Goal: Task Accomplishment & Management: Use online tool/utility

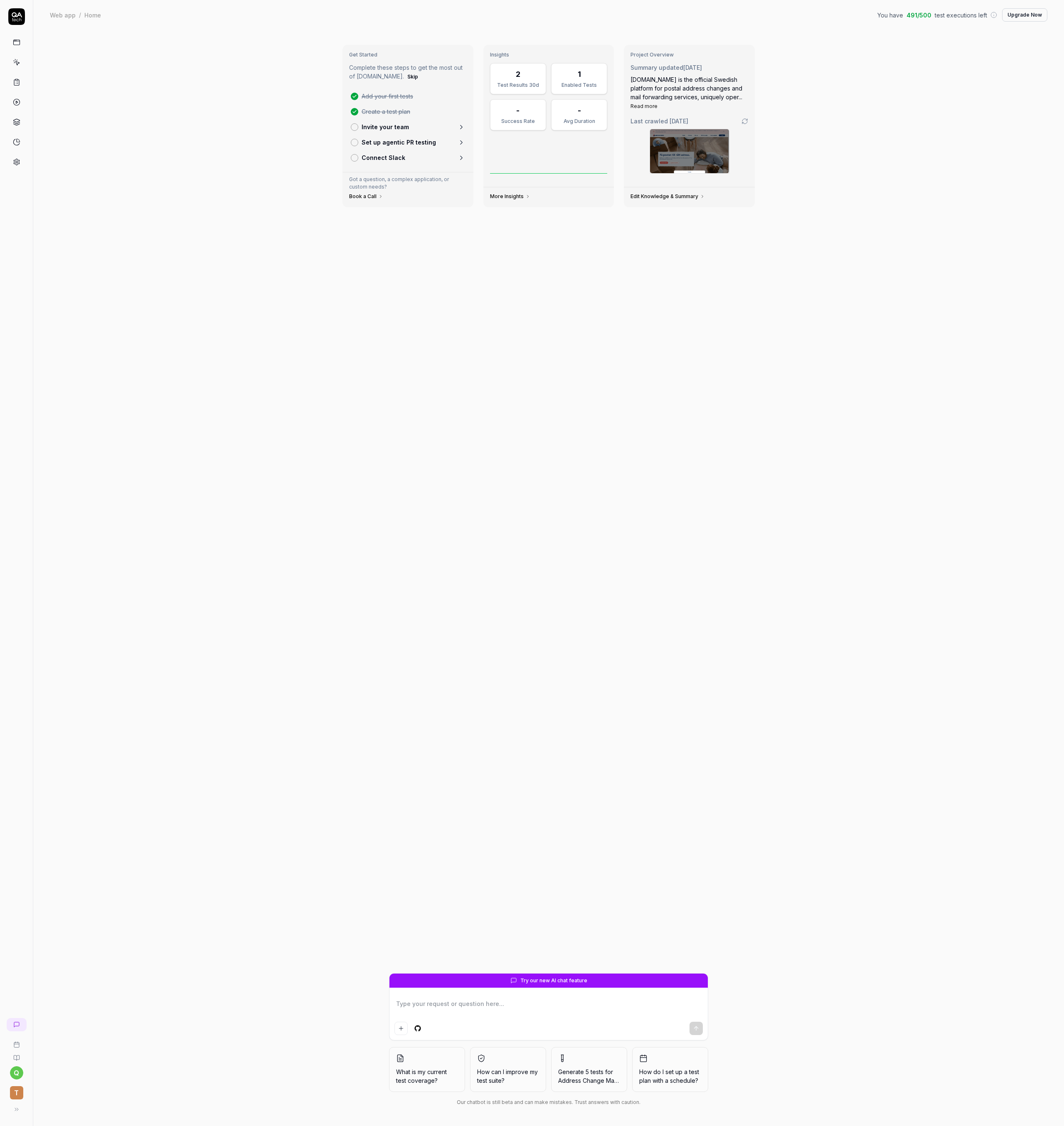
click at [23, 62] on link at bounding box center [16, 62] width 15 height 15
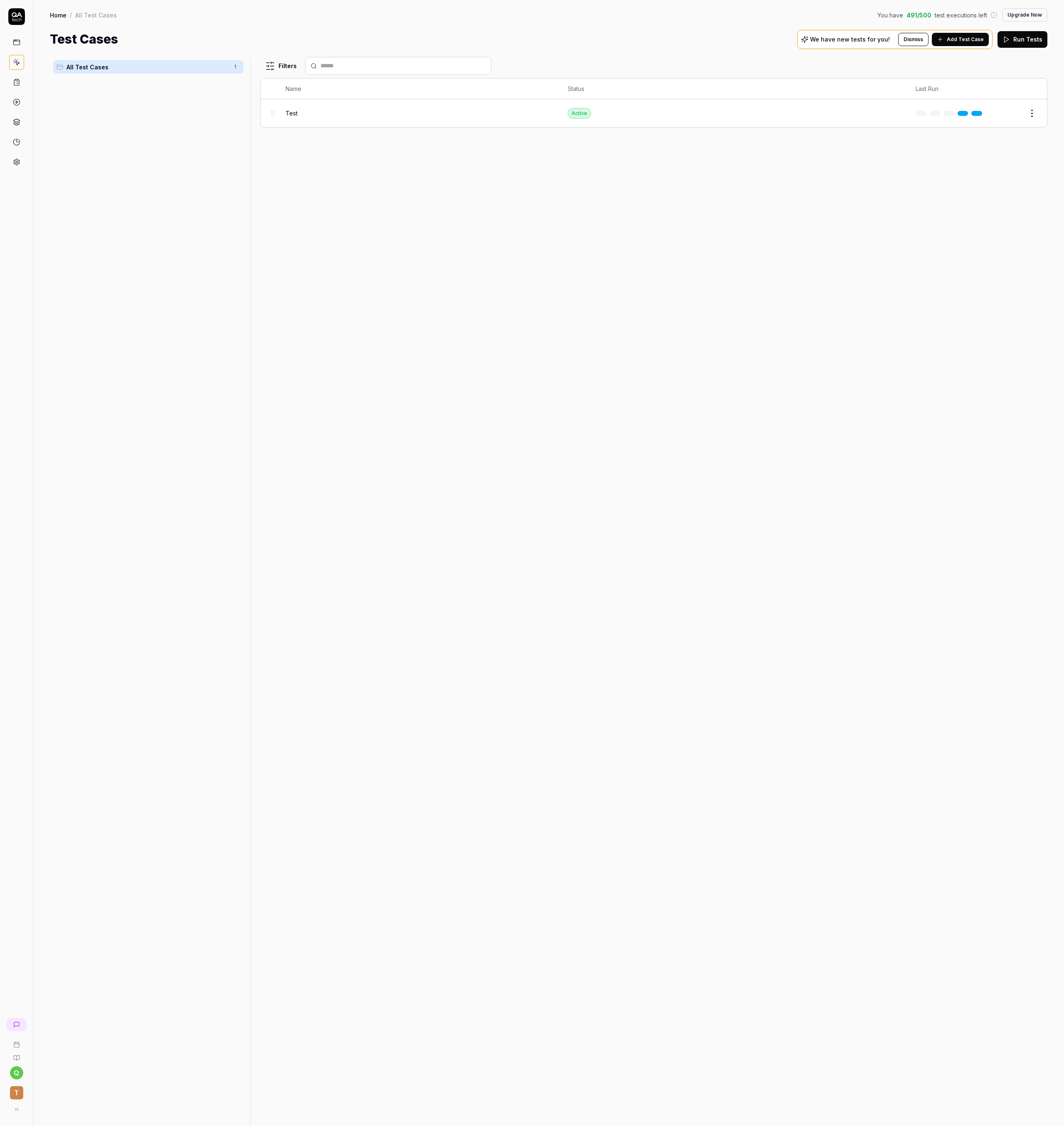
click at [290, 106] on div "Test" at bounding box center [418, 113] width 266 height 18
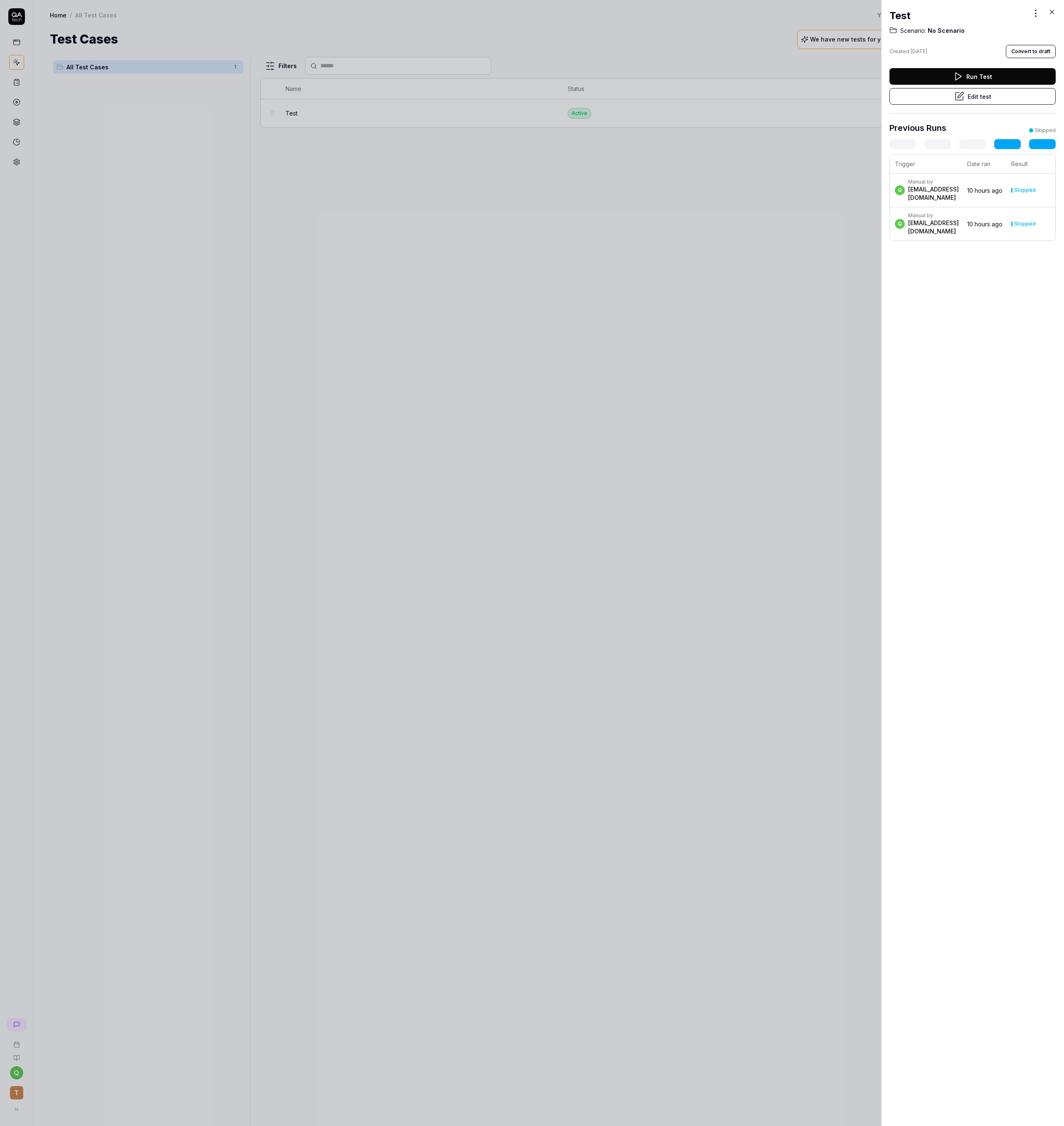
click at [965, 101] on button "Edit test" at bounding box center [972, 96] width 166 height 16
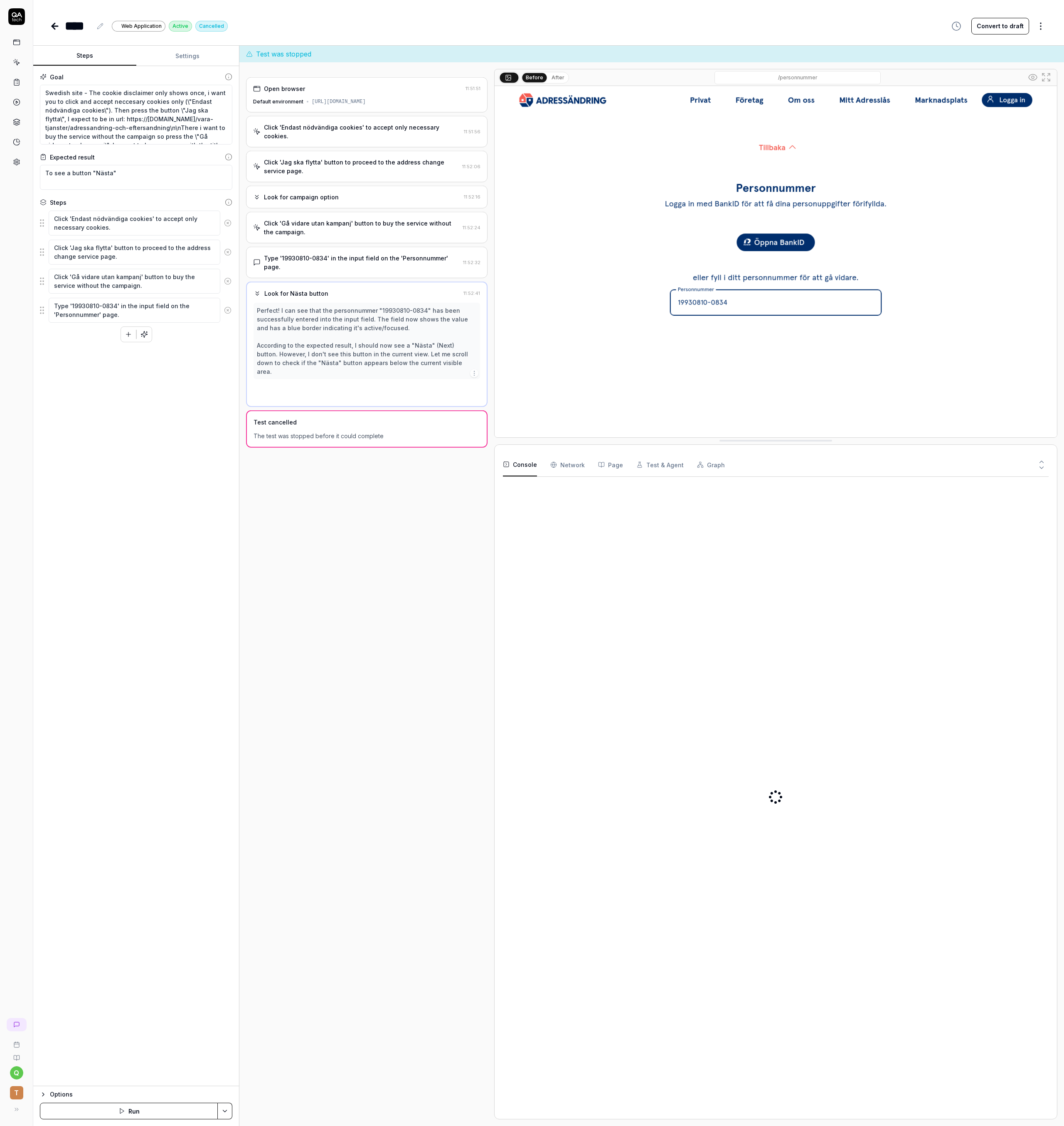
type textarea "*"
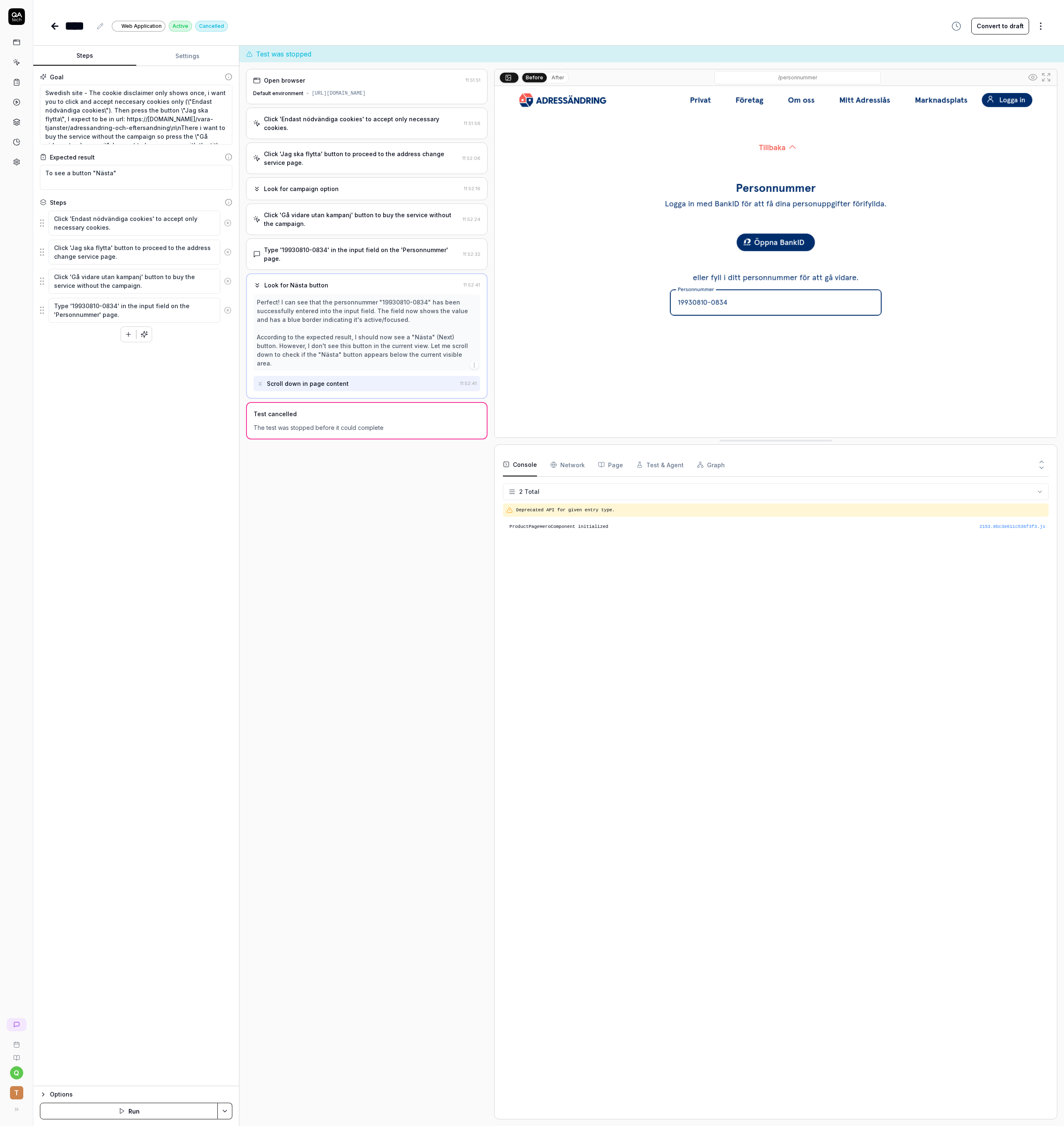
click at [371, 298] on div "Perfect! I can see that the personnummer "19930810-0834" has been successfully …" at bounding box center [367, 333] width 220 height 70
click at [617, 470] on button "Page" at bounding box center [610, 465] width 25 height 23
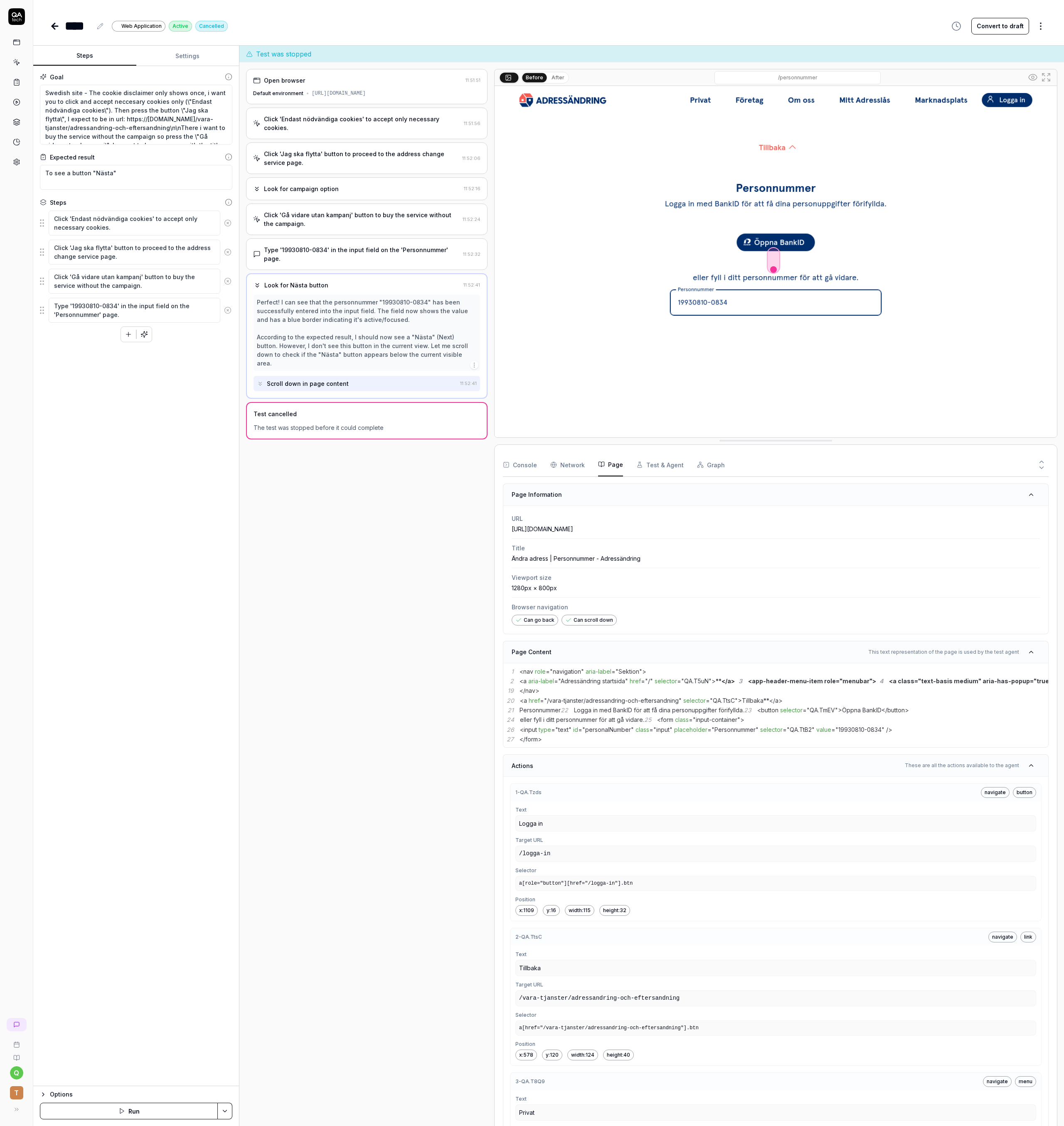
click at [339, 126] on div "Click 'Endast nödvändiga cookies' to accept only necessary cookies. 11:51:56" at bounding box center [367, 123] width 241 height 31
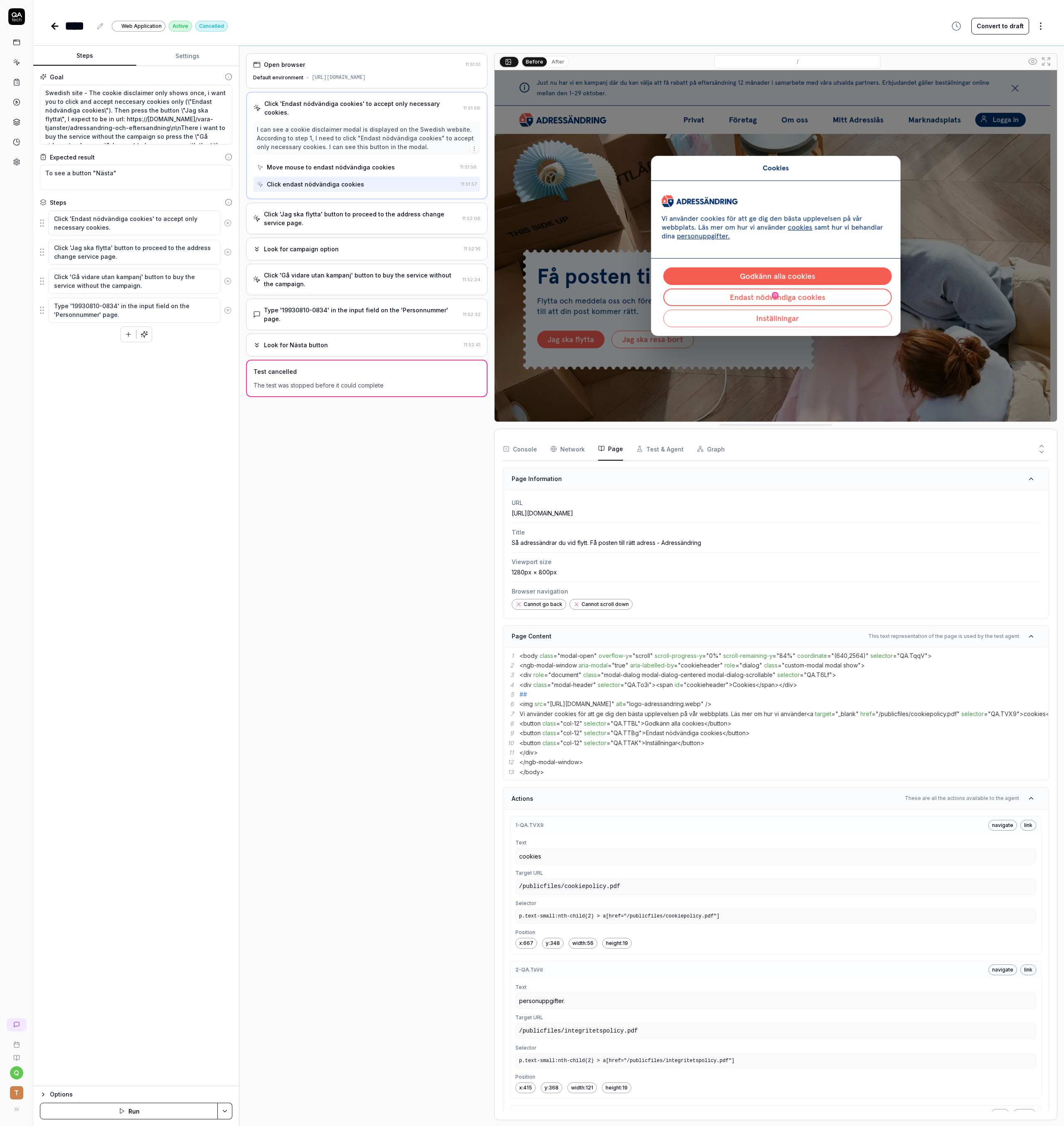
scroll to position [16, 0]
click at [363, 212] on div "Click 'Jag ska flytta' button to proceed to the address change service page." at bounding box center [361, 217] width 195 height 18
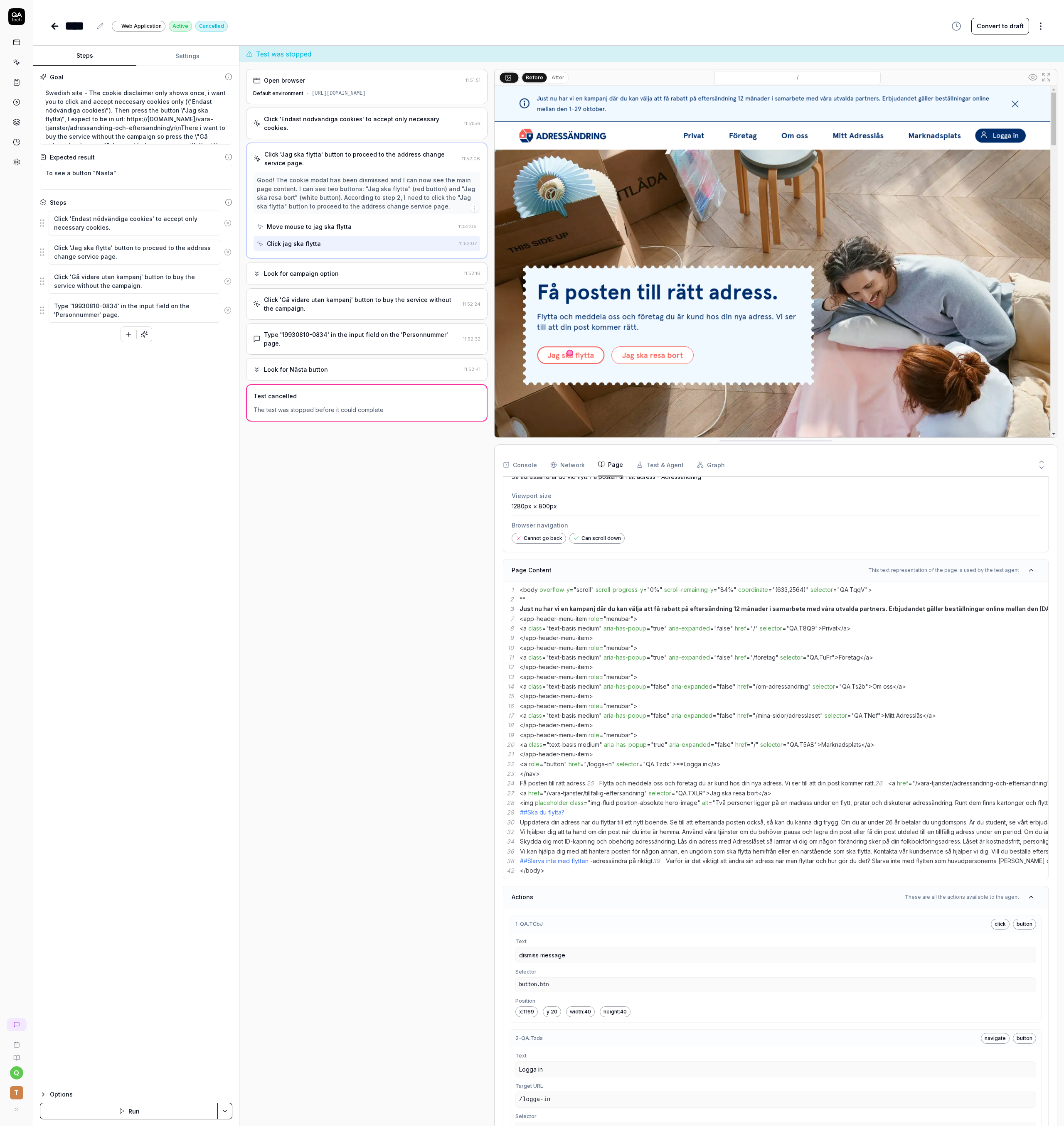
scroll to position [83, 0]
click at [1022, 568] on button at bounding box center [1031, 569] width 18 height 13
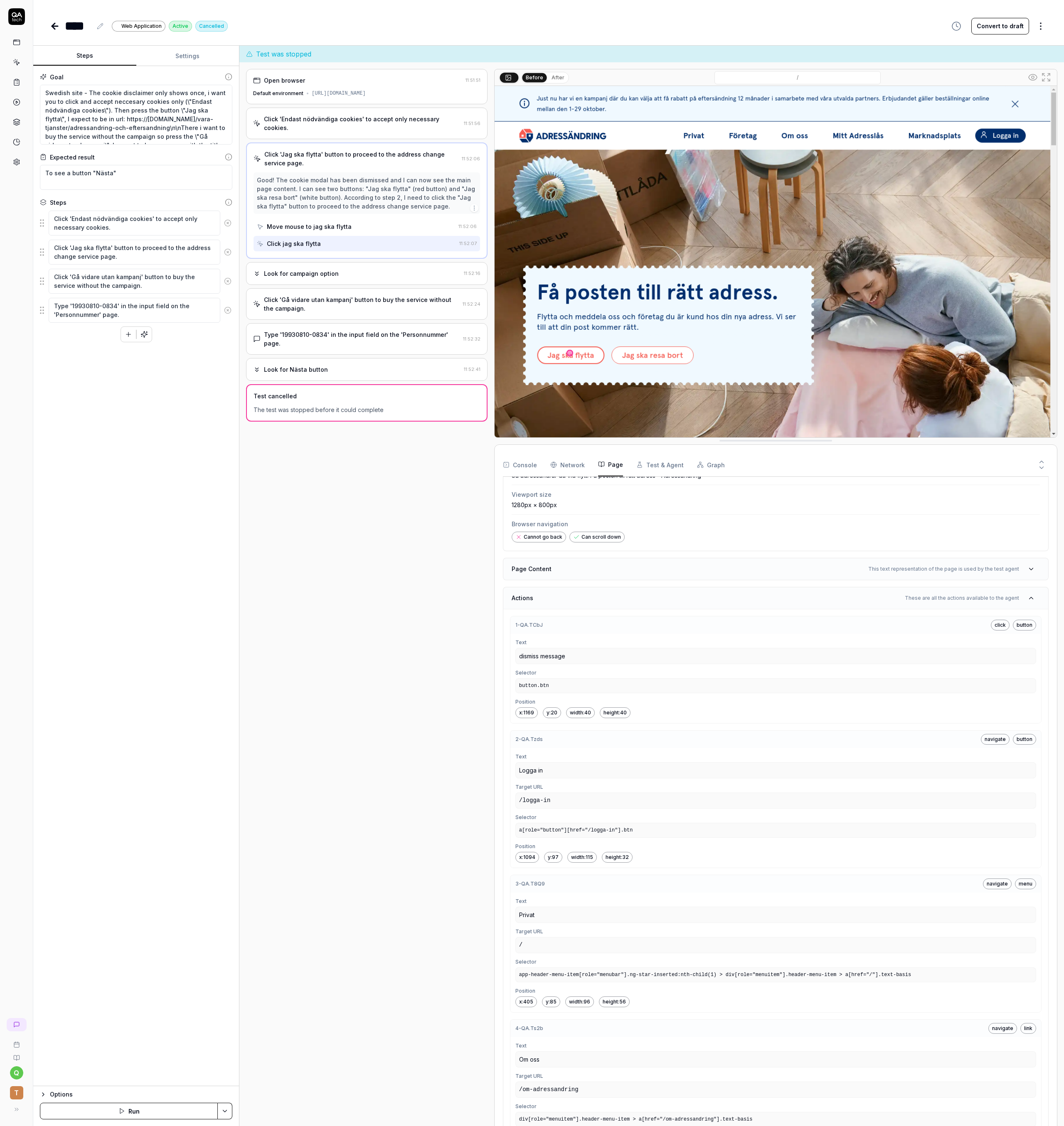
click at [1027, 567] on icon at bounding box center [1031, 569] width 8 height 8
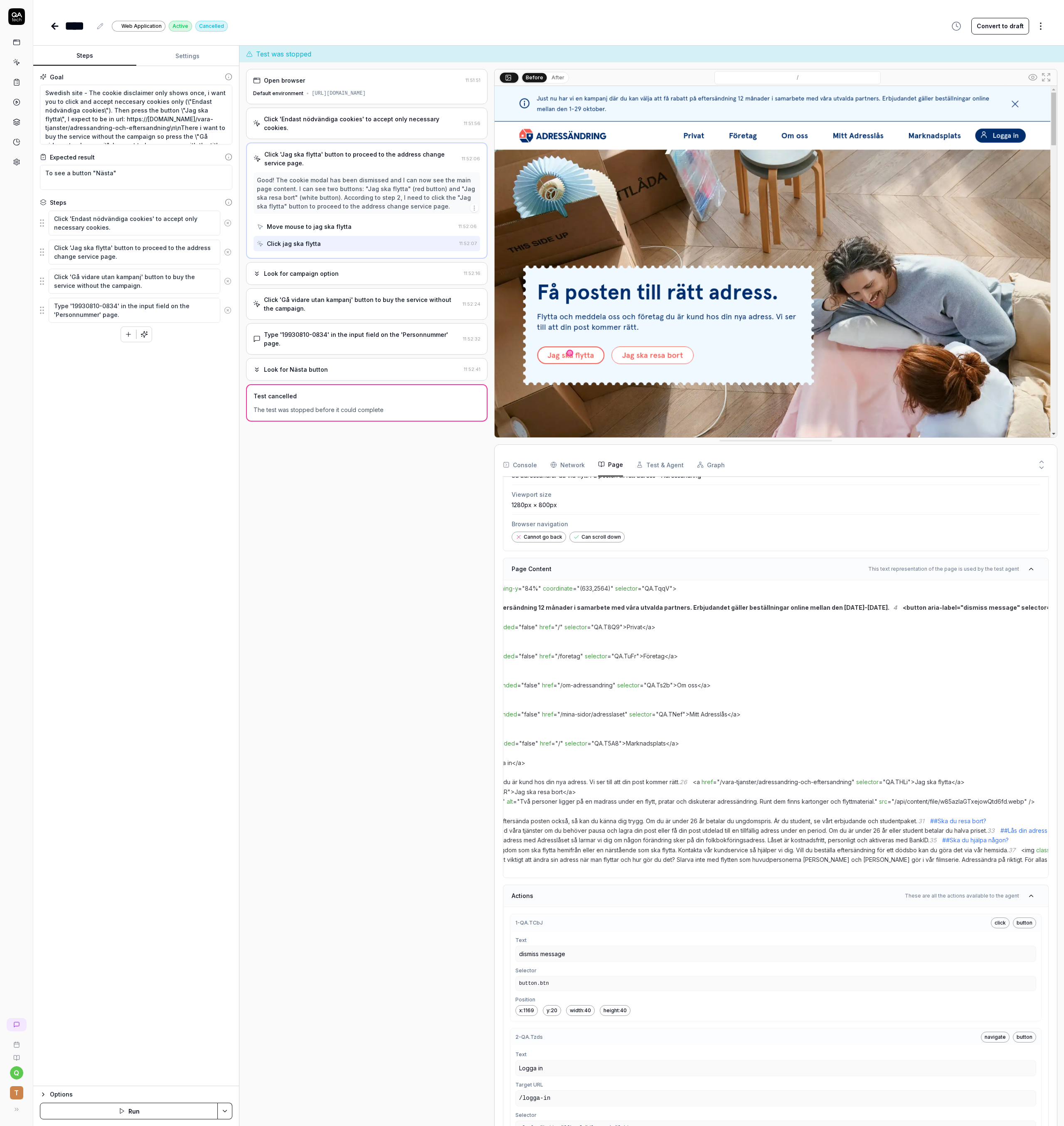
scroll to position [0, 0]
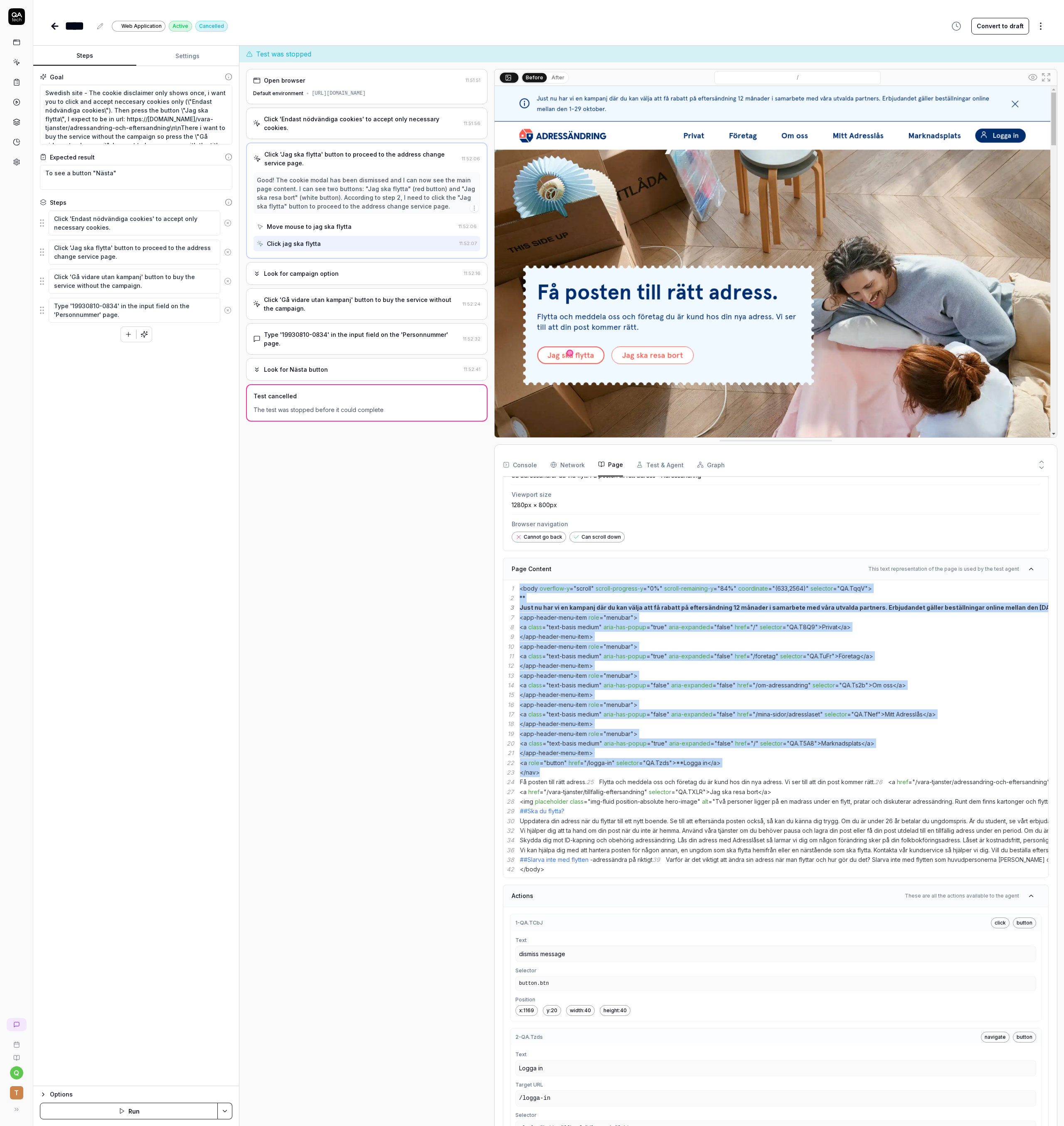
drag, startPoint x: 519, startPoint y: 585, endPoint x: 621, endPoint y: 830, distance: 265.4
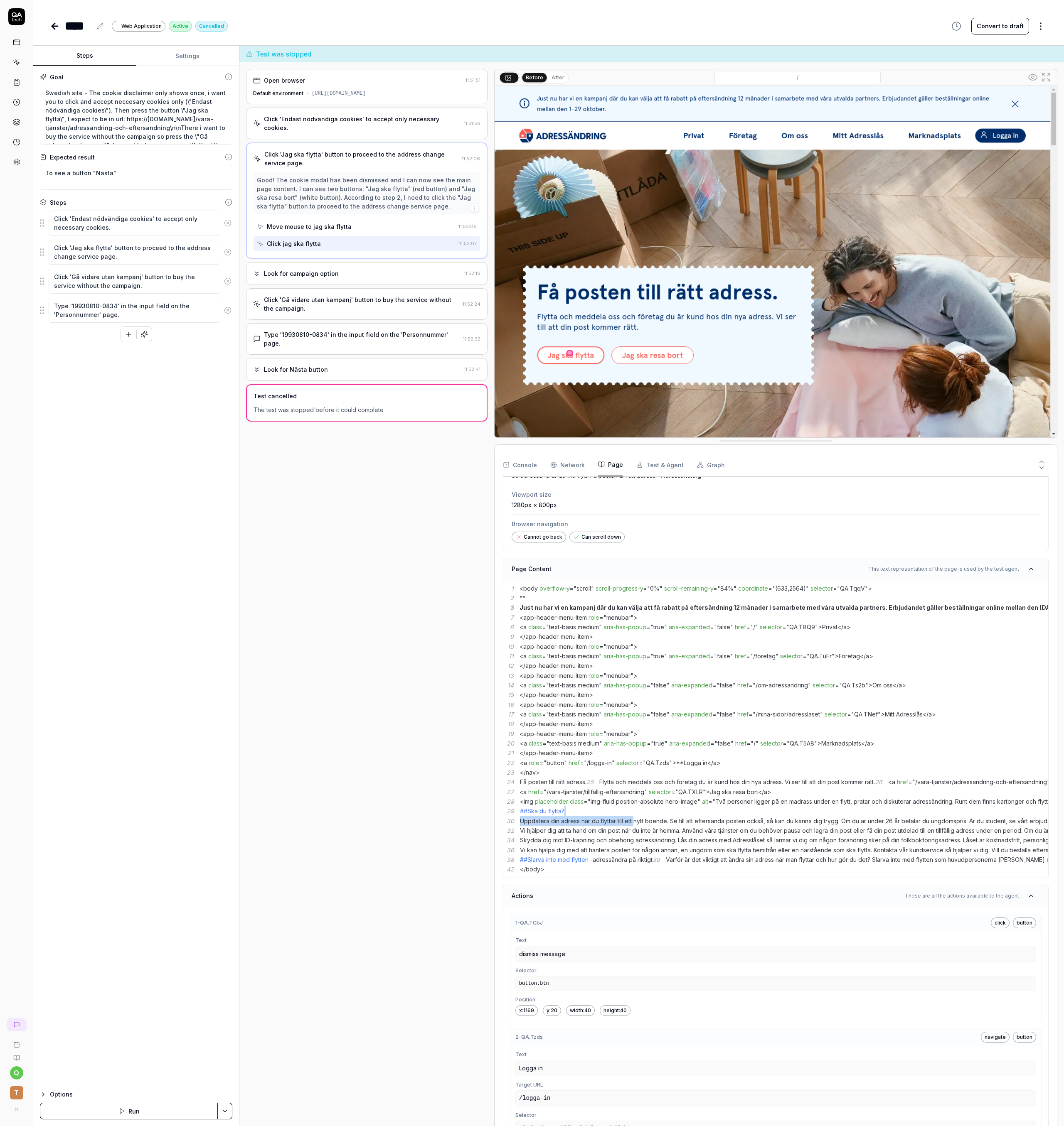
click at [630, 766] on span "selector" at bounding box center [627, 763] width 23 height 7
type textarea "*"
